Goal: Information Seeking & Learning: Learn about a topic

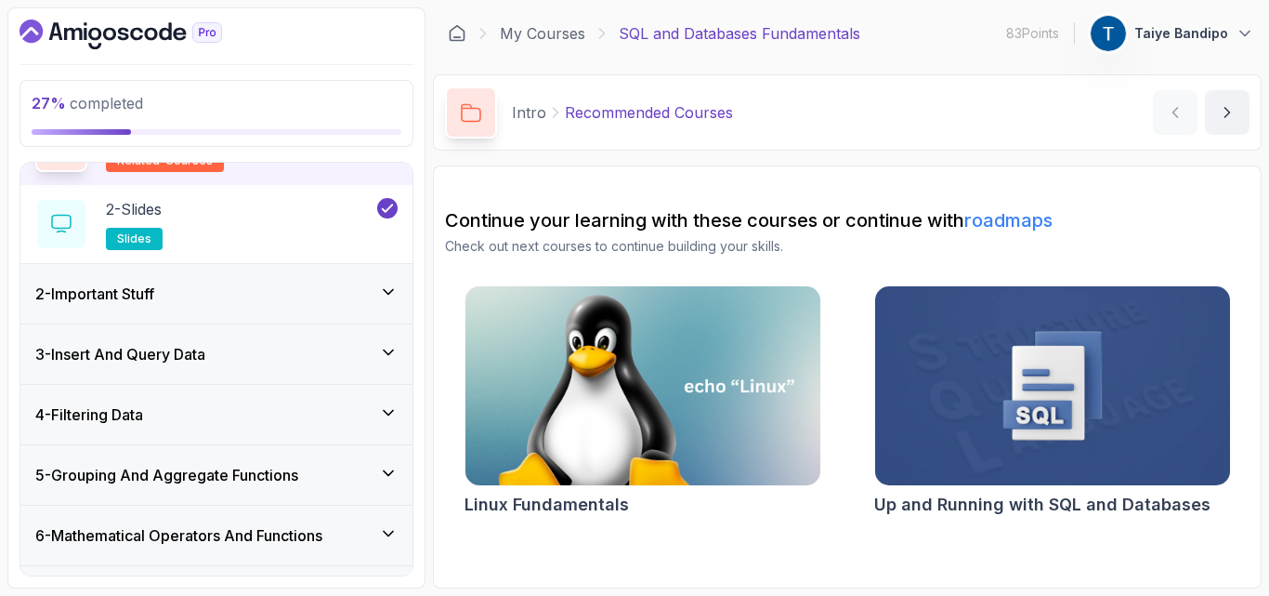
scroll to position [114, 0]
click at [178, 357] on h3 "3 - Insert And Query Data" at bounding box center [120, 355] width 170 height 22
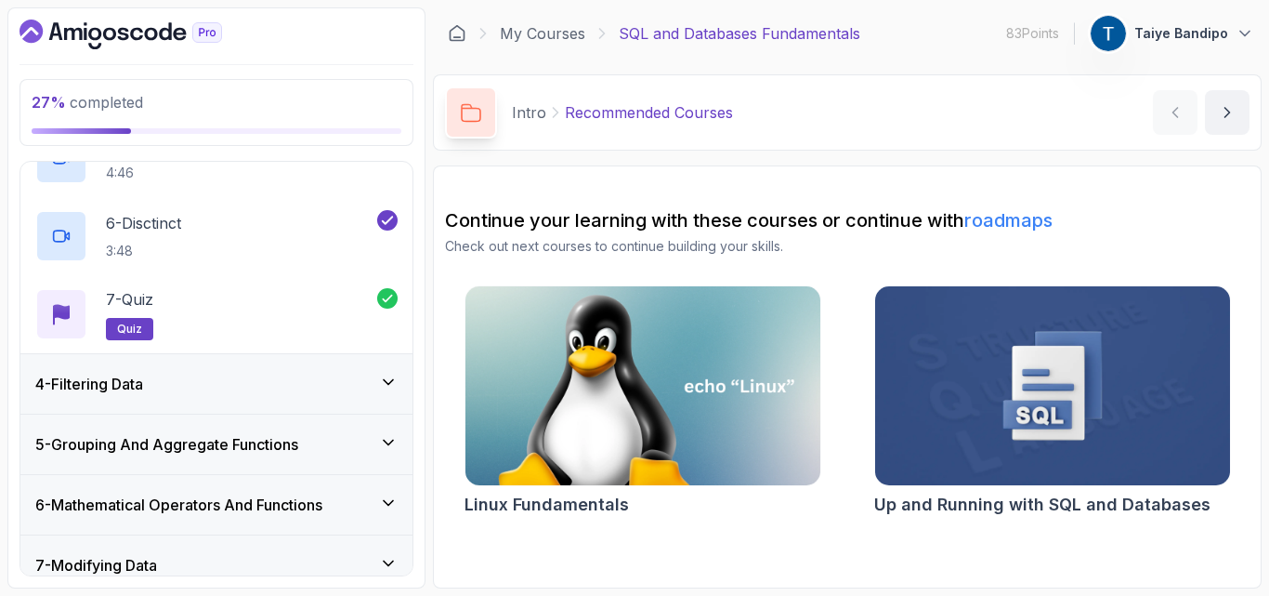
scroll to position [536, 0]
click at [193, 378] on div "4 - Filtering Data" at bounding box center [216, 383] width 362 height 22
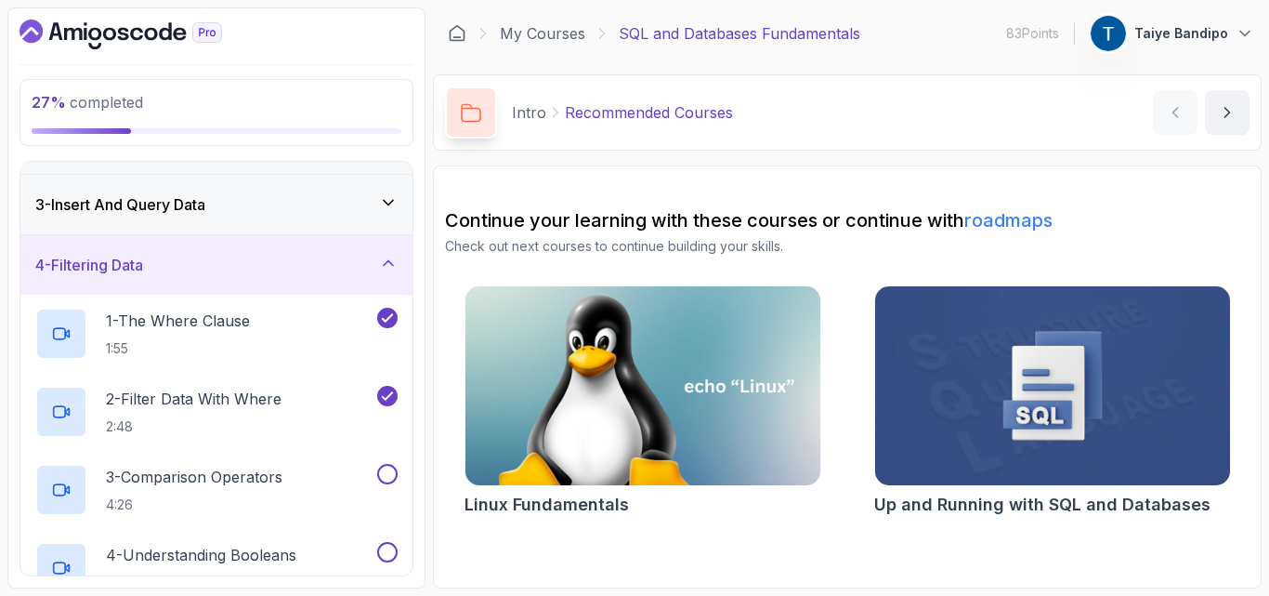
scroll to position [110, 0]
click at [191, 492] on h2 "3 - Comparison Operators 4:26" at bounding box center [194, 488] width 177 height 48
click at [176, 485] on p "3 - Comparison Operators" at bounding box center [194, 475] width 177 height 22
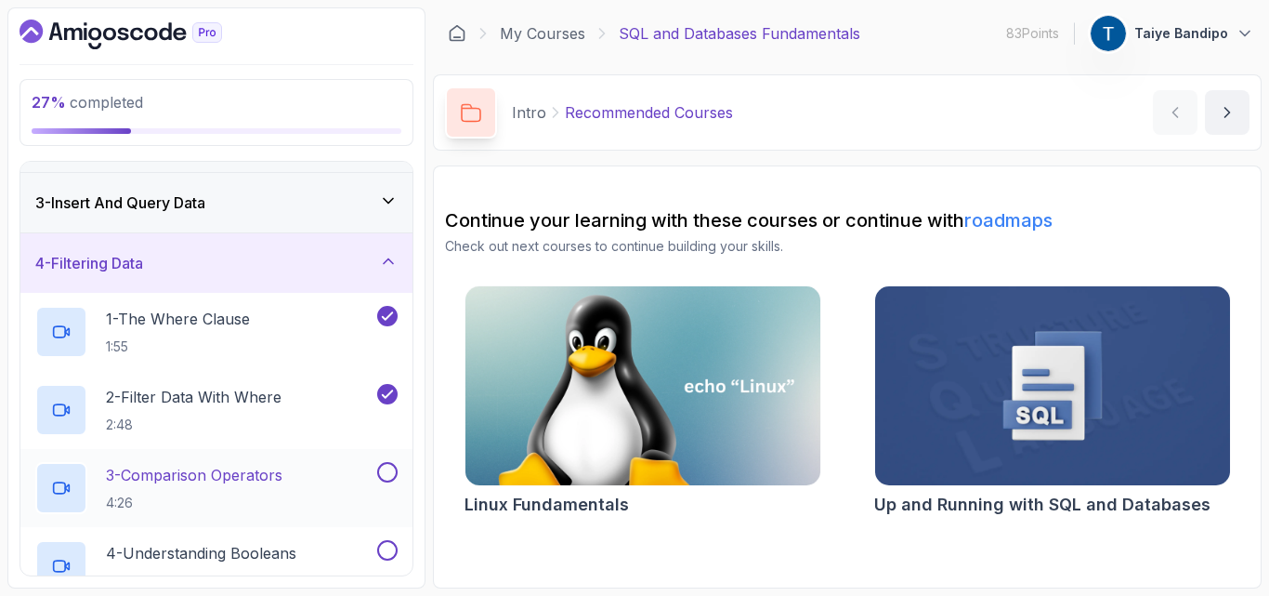
click at [176, 485] on p "3 - Comparison Operators" at bounding box center [194, 475] width 177 height 22
click at [199, 478] on p "3 - Comparison Operators" at bounding box center [194, 475] width 177 height 22
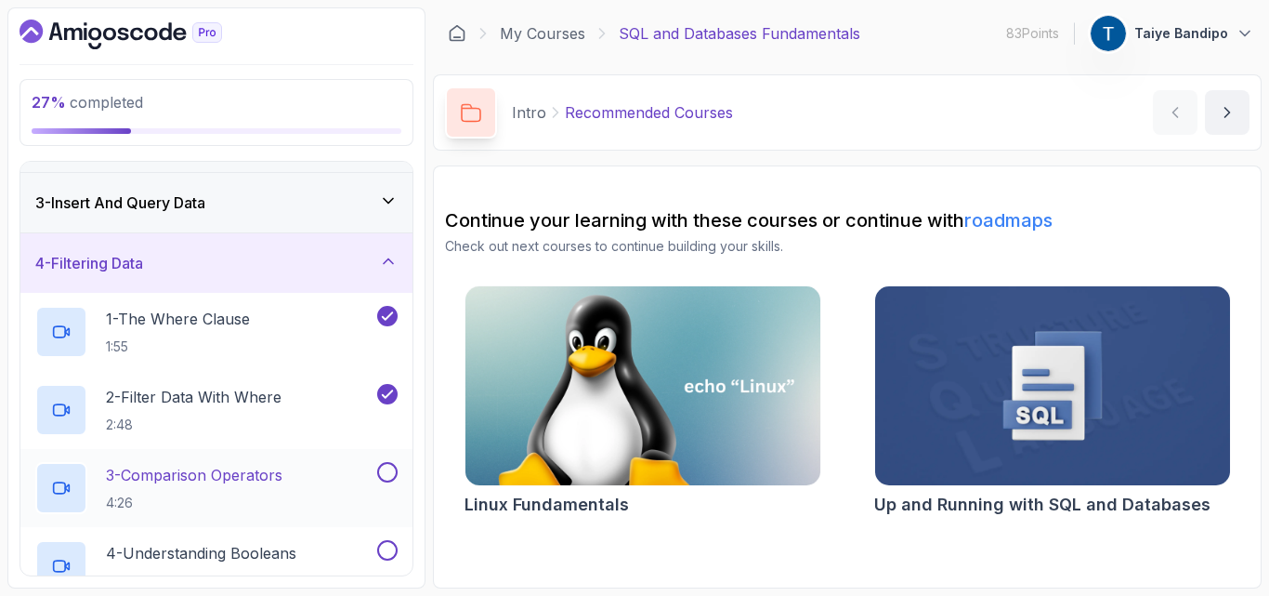
click at [199, 478] on p "3 - Comparison Operators" at bounding box center [194, 475] width 177 height 22
